Goal: Information Seeking & Learning: Learn about a topic

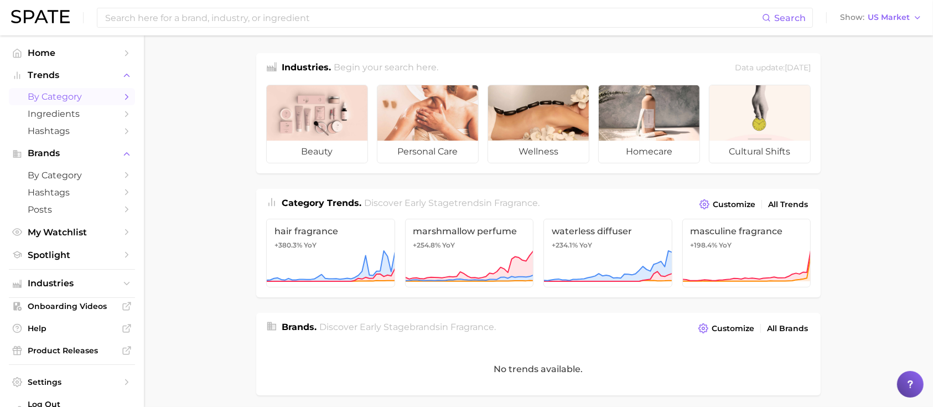
click at [56, 94] on span "by Category" at bounding box center [72, 96] width 89 height 11
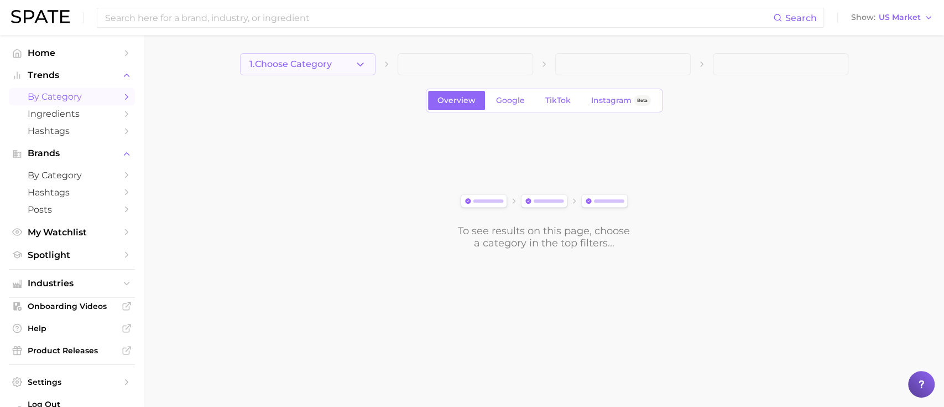
click at [309, 63] on span "1. Choose Category" at bounding box center [291, 64] width 82 height 10
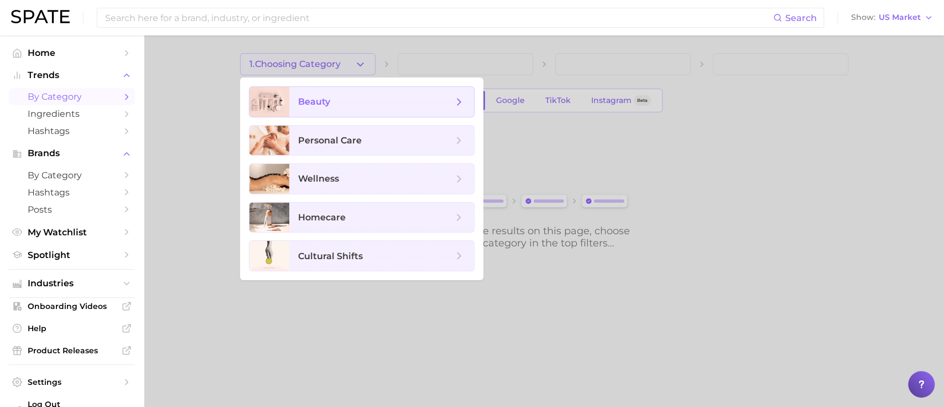
click at [310, 110] on span "beauty" at bounding box center [381, 102] width 185 height 30
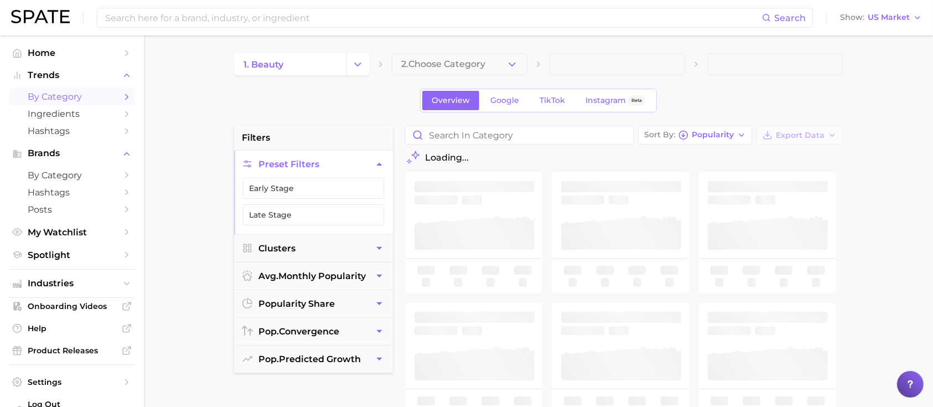
click at [478, 69] on span "2. Choose Category" at bounding box center [443, 64] width 84 height 10
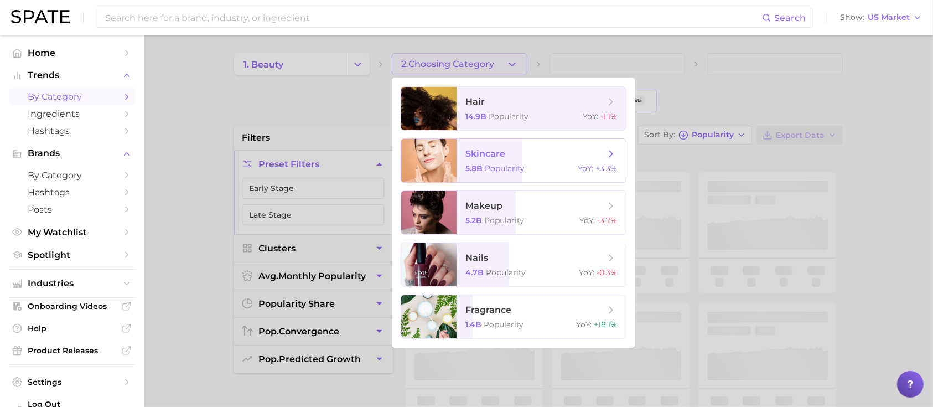
click at [490, 160] on span "skincare 5.8b Popularity YoY : +3.3%" at bounding box center [540, 160] width 169 height 43
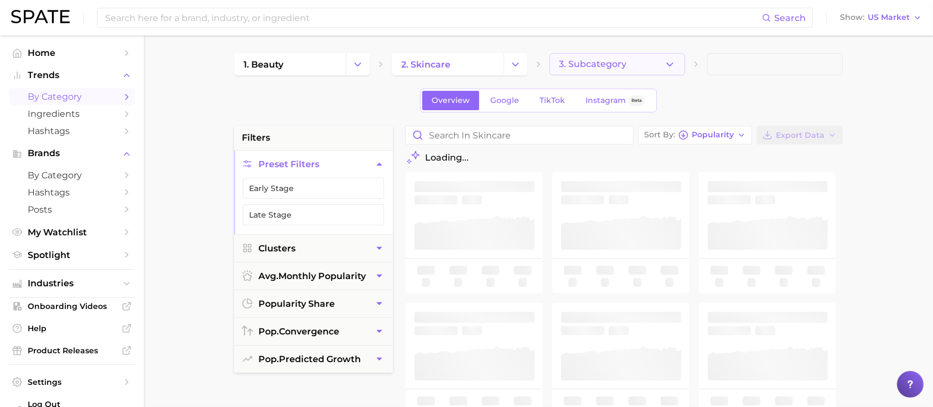
click at [606, 62] on span "3. Subcategory" at bounding box center [592, 64] width 67 height 10
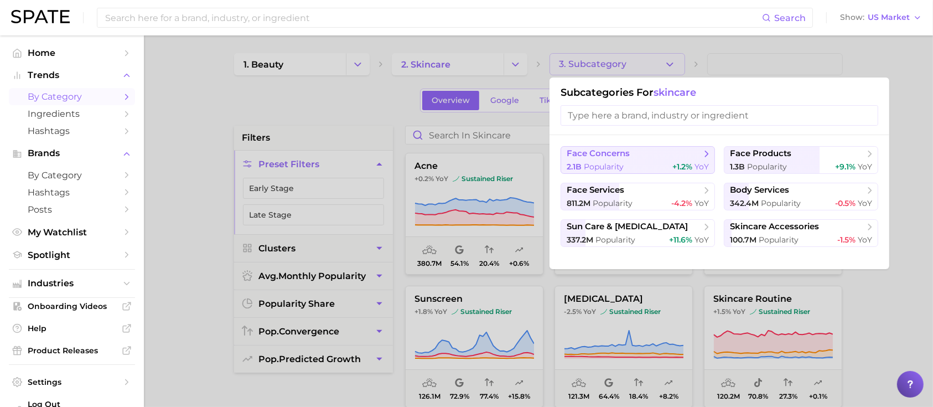
click at [622, 164] on span "Popularity" at bounding box center [604, 167] width 40 height 10
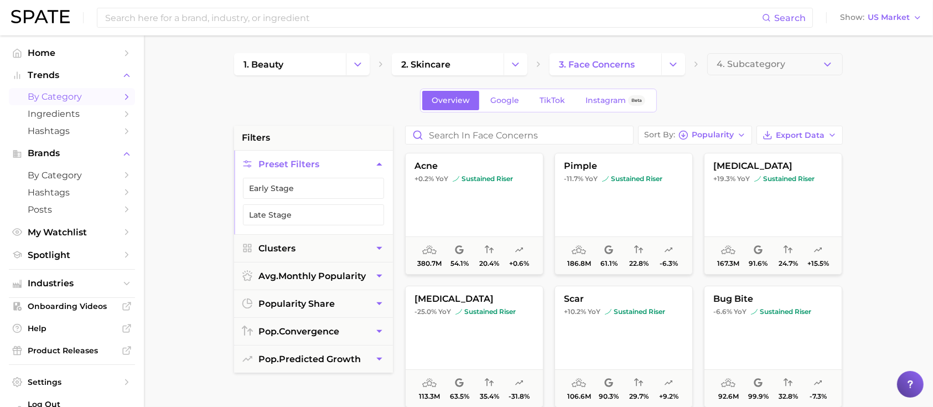
click at [752, 69] on span "4. Subcategory" at bounding box center [750, 64] width 69 height 10
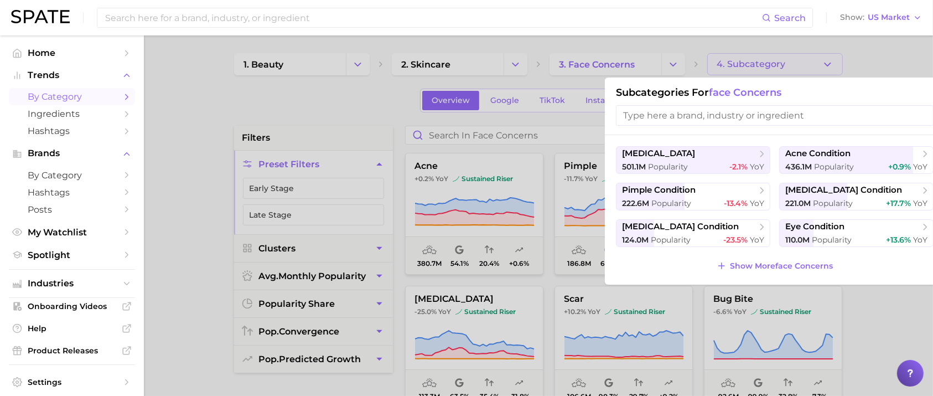
click at [690, 118] on input "search" at bounding box center [775, 115] width 318 height 20
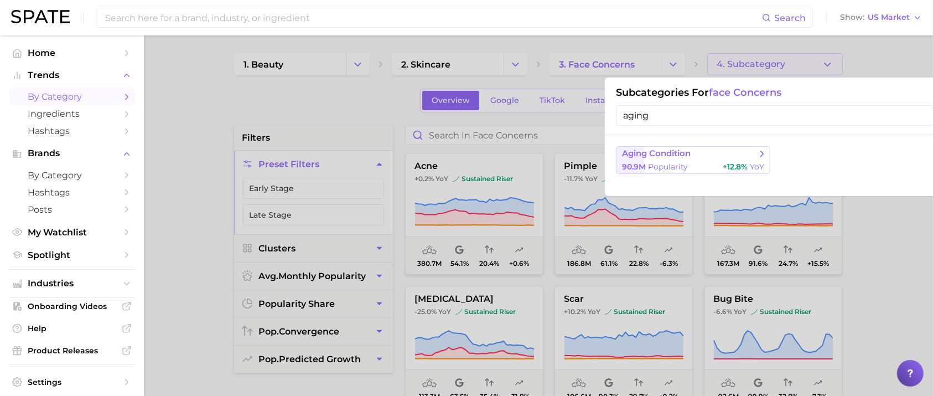
type input "aging"
click at [683, 173] on button "aging condition 90.9m Popularity +12.8% YoY" at bounding box center [693, 160] width 154 height 28
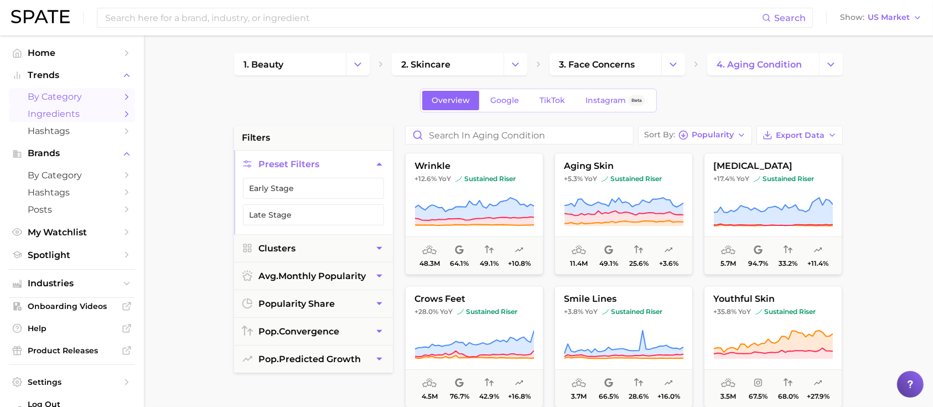
click at [40, 106] on link "Ingredients" at bounding box center [72, 113] width 126 height 17
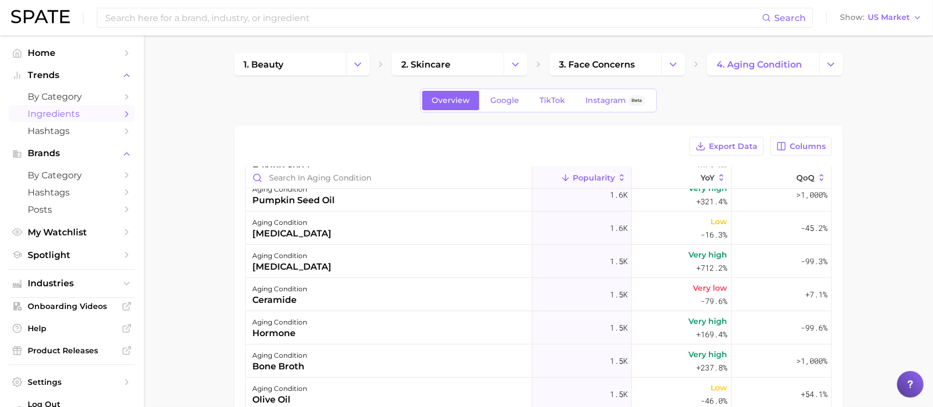
scroll to position [4721, 0]
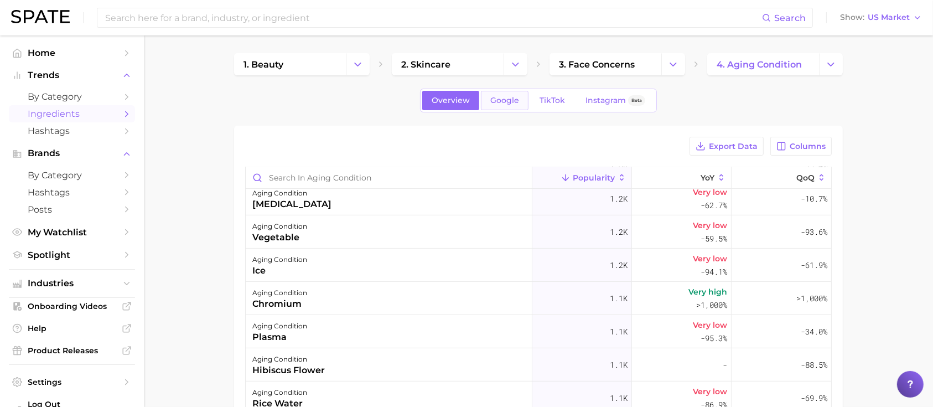
click at [502, 106] on link "Google" at bounding box center [505, 100] width 48 height 19
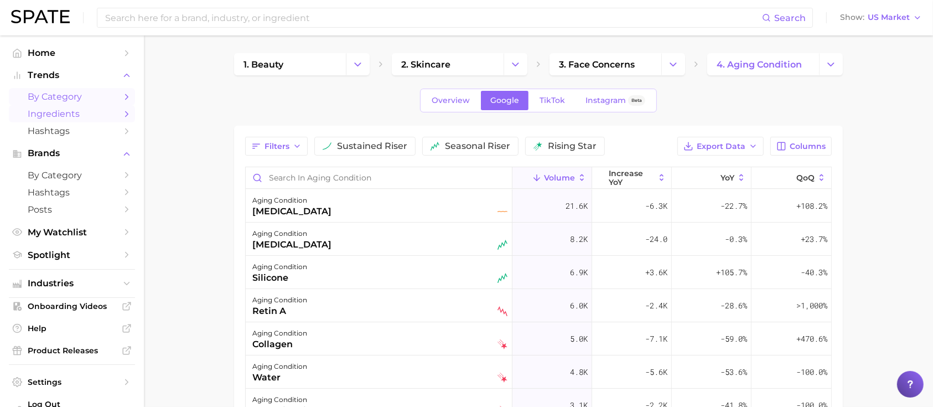
click at [50, 104] on link "by Category" at bounding box center [72, 96] width 126 height 17
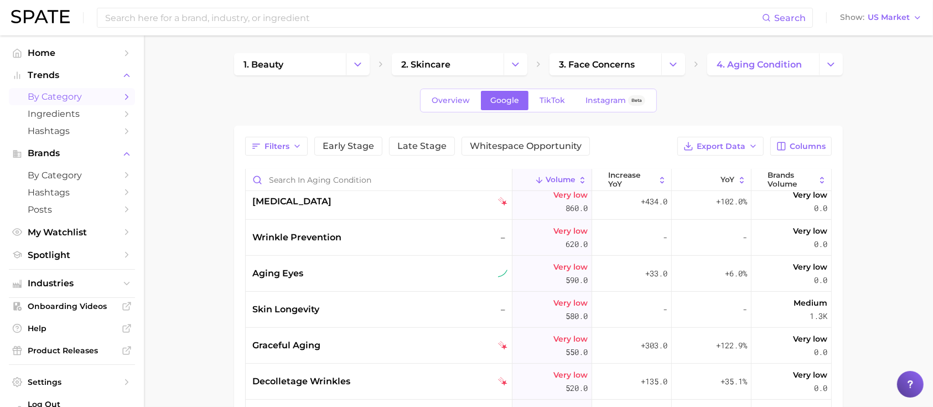
scroll to position [623, 0]
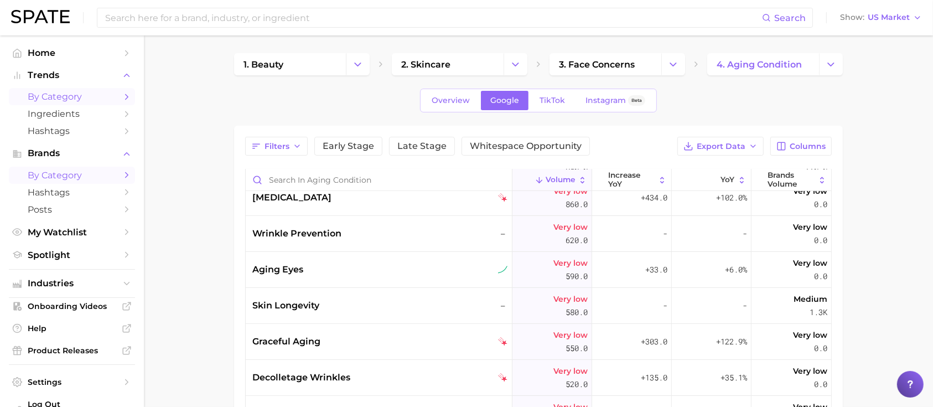
click at [58, 179] on span "by Category" at bounding box center [72, 175] width 89 height 11
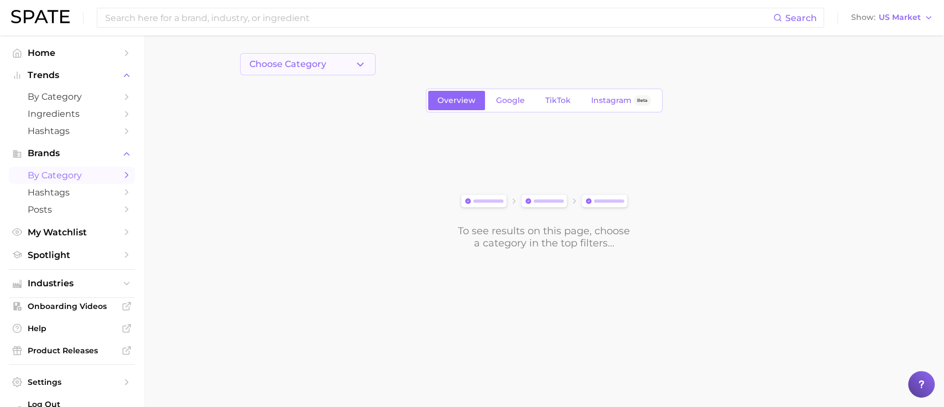
click at [330, 56] on button "Choose Category" at bounding box center [308, 64] width 136 height 22
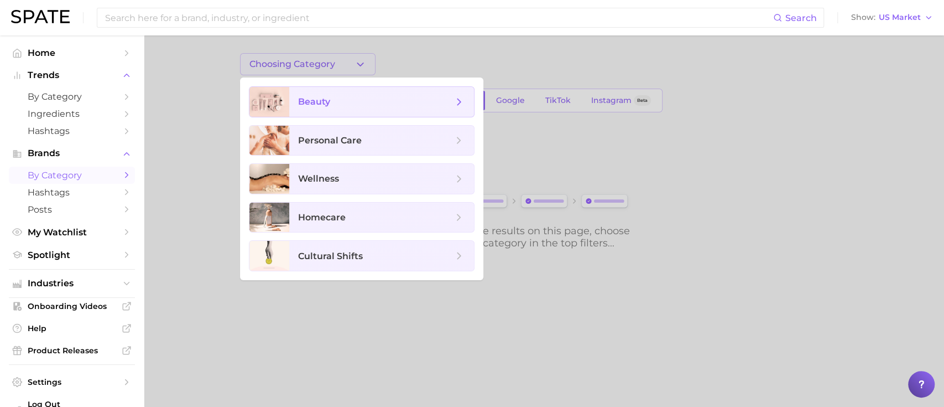
click at [329, 106] on span "beauty" at bounding box center [314, 101] width 32 height 11
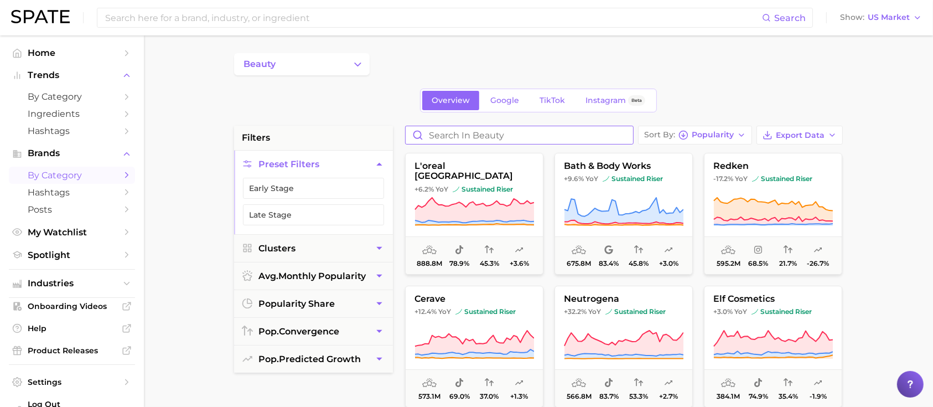
click at [459, 132] on input "Search in beauty" at bounding box center [519, 135] width 227 height 18
click at [341, 12] on input at bounding box center [433, 17] width 658 height 19
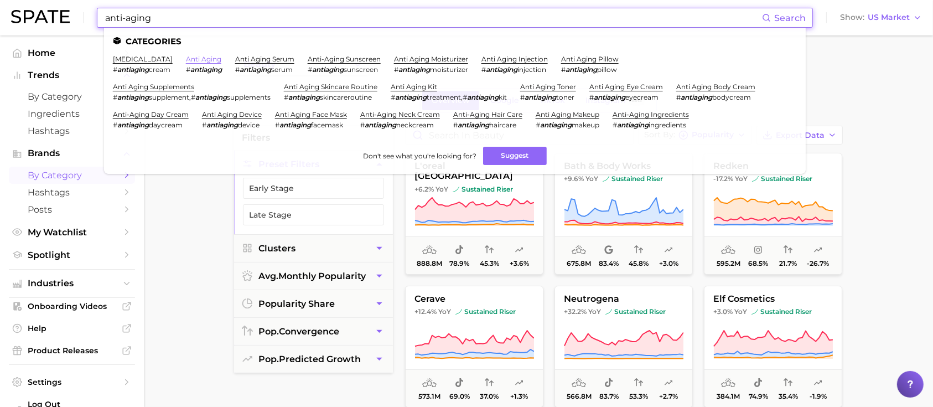
type input "anti-aging"
click at [201, 55] on link "anti aging" at bounding box center [203, 59] width 35 height 8
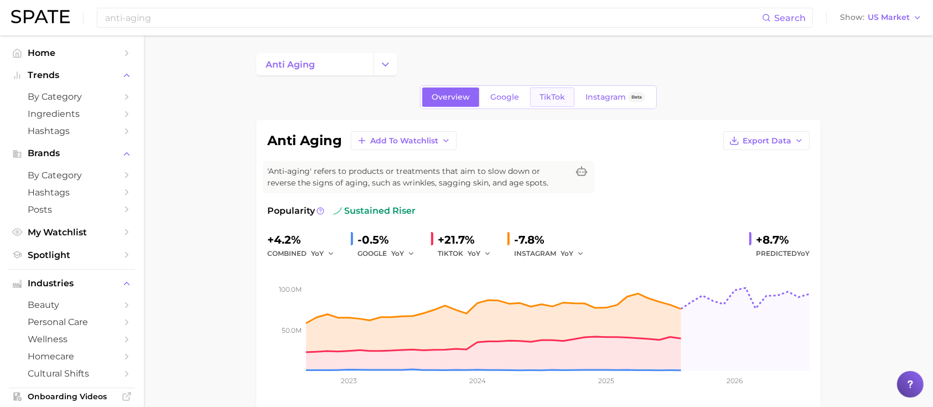
click at [543, 103] on link "TikTok" at bounding box center [552, 96] width 44 height 19
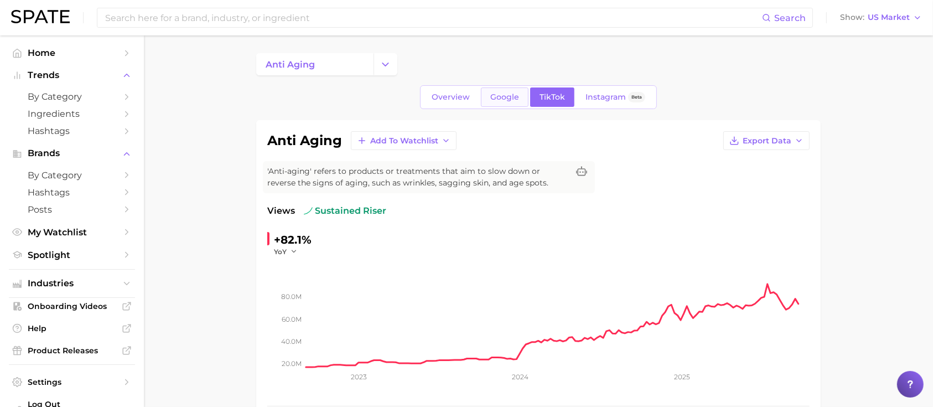
click at [500, 92] on span "Google" at bounding box center [504, 96] width 29 height 9
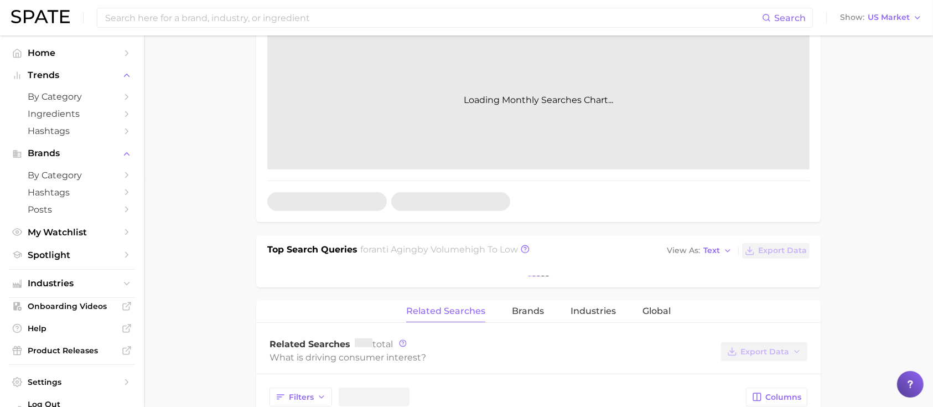
scroll to position [443, 0]
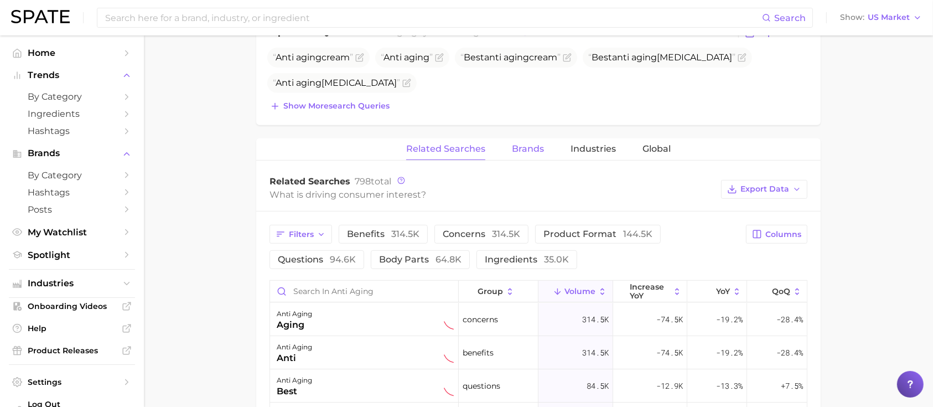
click at [523, 144] on span "Brands" at bounding box center [528, 149] width 32 height 10
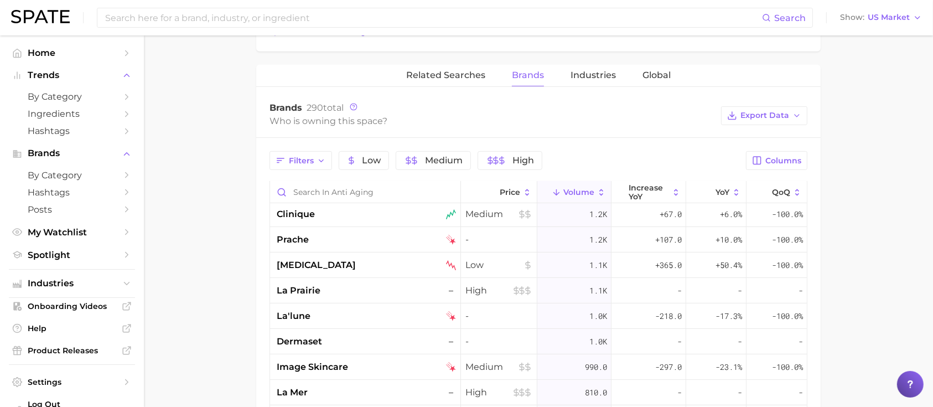
scroll to position [516, 0]
